Goal: Transaction & Acquisition: Subscribe to service/newsletter

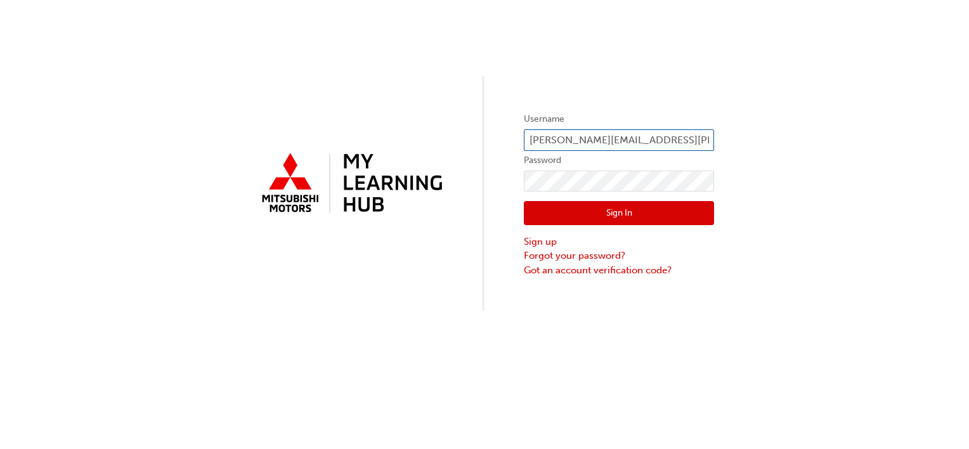
click at [642, 135] on input "kobus.naude@cricks.com.au" at bounding box center [619, 140] width 190 height 22
type input "luke.pratt@crickstweed.com.au"
click at [534, 215] on button "Sign In" at bounding box center [619, 213] width 190 height 24
click at [642, 137] on input "[PERSON_NAME][EMAIL_ADDRESS][PERSON_NAME][DOMAIN_NAME]" at bounding box center [619, 140] width 190 height 22
type input "k"
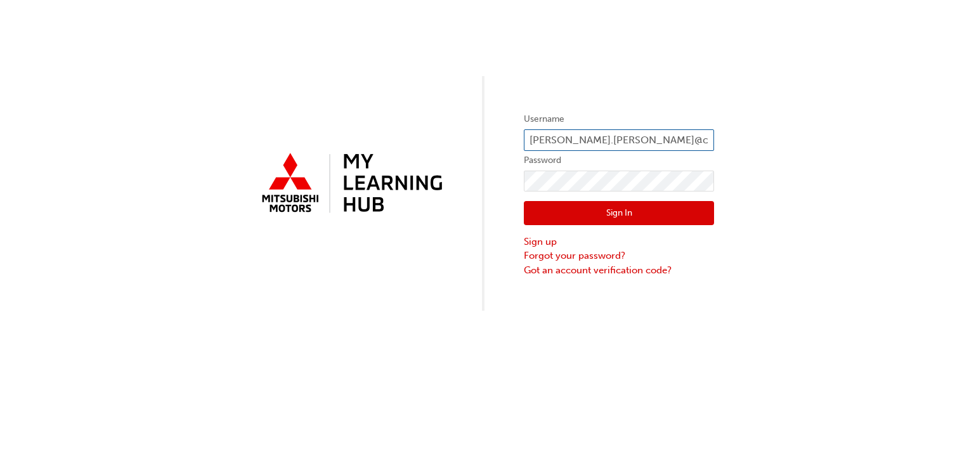
click at [702, 144] on input "[PERSON_NAME].[PERSON_NAME]@crickstweed.com.[PERSON_NAME]" at bounding box center [619, 140] width 190 height 22
type input "[PERSON_NAME][EMAIL_ADDRESS][PERSON_NAME][DOMAIN_NAME]"
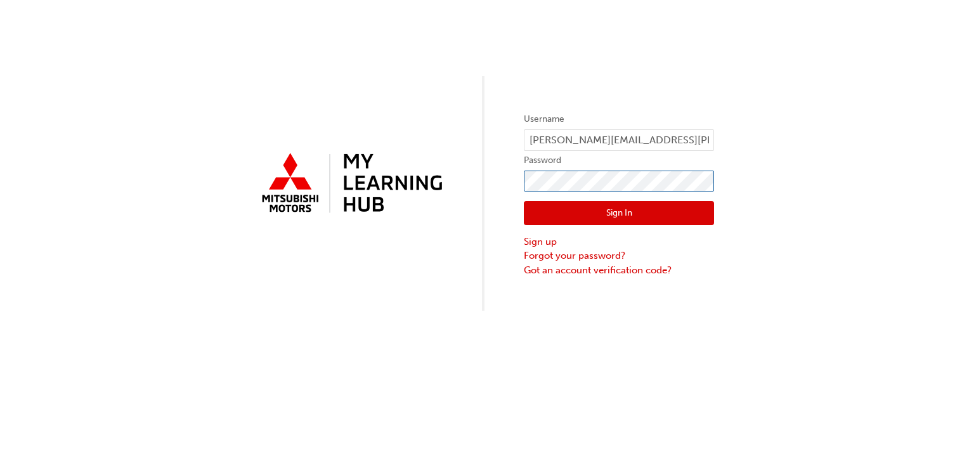
click button "Sign In" at bounding box center [619, 213] width 190 height 24
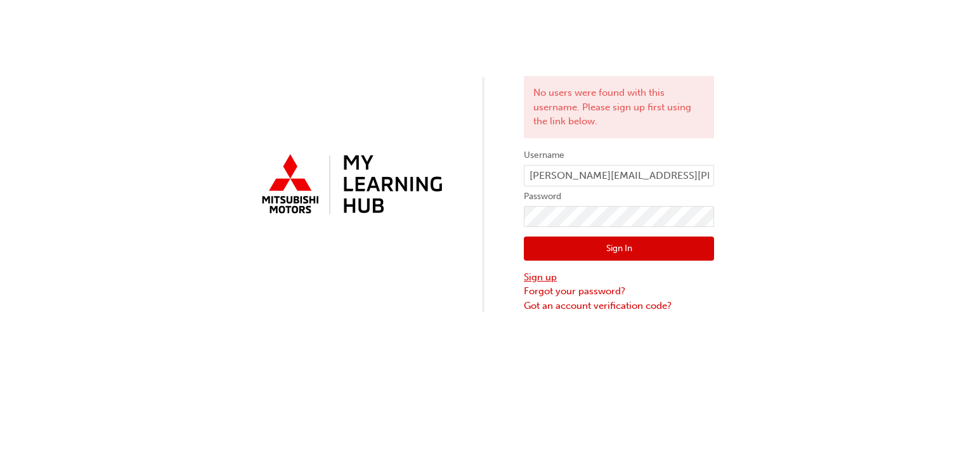
click at [537, 277] on link "Sign up" at bounding box center [619, 277] width 190 height 15
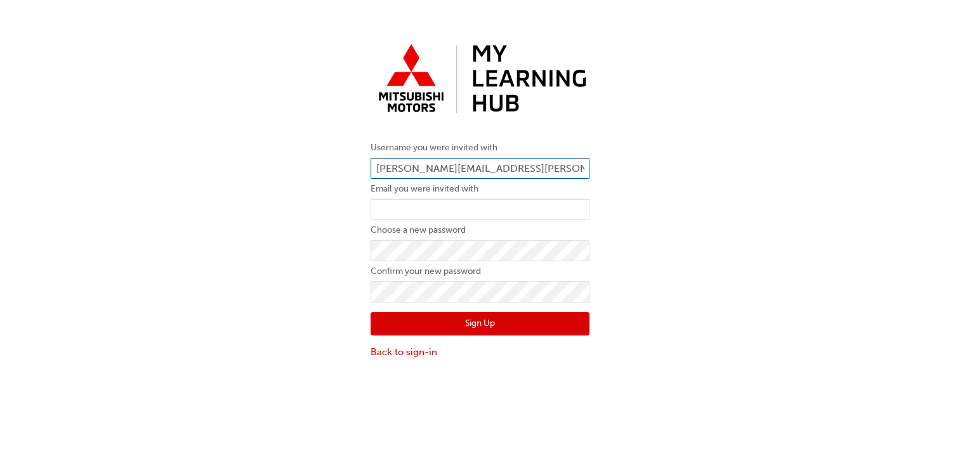
click at [525, 165] on input "[PERSON_NAME][EMAIL_ADDRESS][PERSON_NAME][DOMAIN_NAME]" at bounding box center [480, 169] width 219 height 22
type input "k"
type input "[PERSON_NAME]"
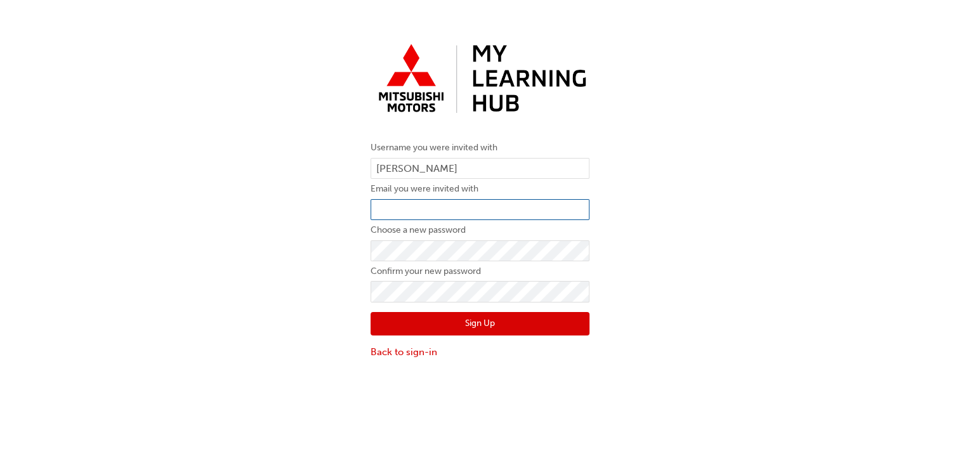
click at [414, 209] on input "email" at bounding box center [480, 210] width 219 height 22
type input "[PERSON_NAME][EMAIL_ADDRESS][PERSON_NAME][DOMAIN_NAME]"
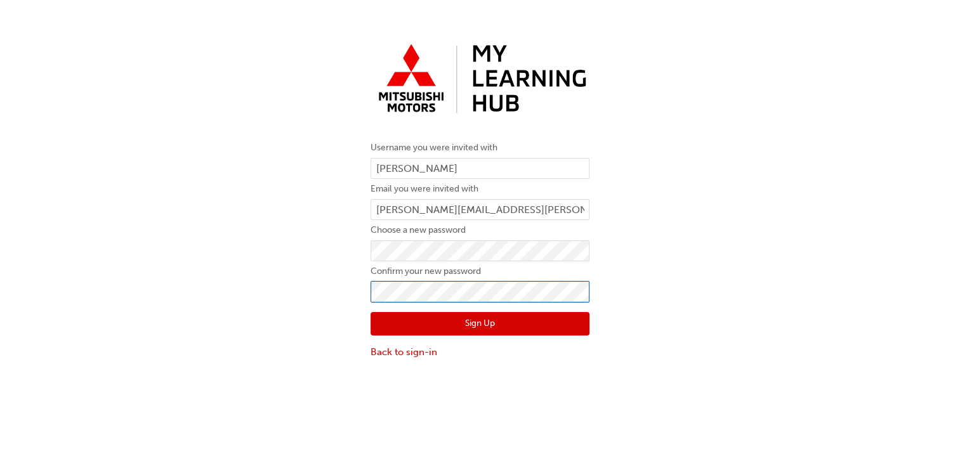
click button "Sign Up" at bounding box center [480, 324] width 219 height 24
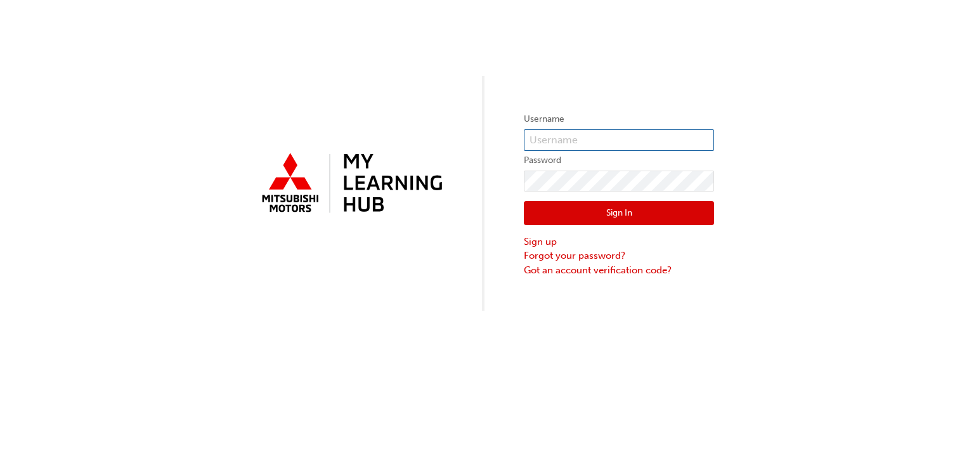
type input "[PERSON_NAME]"
